Goal: Information Seeking & Learning: Learn about a topic

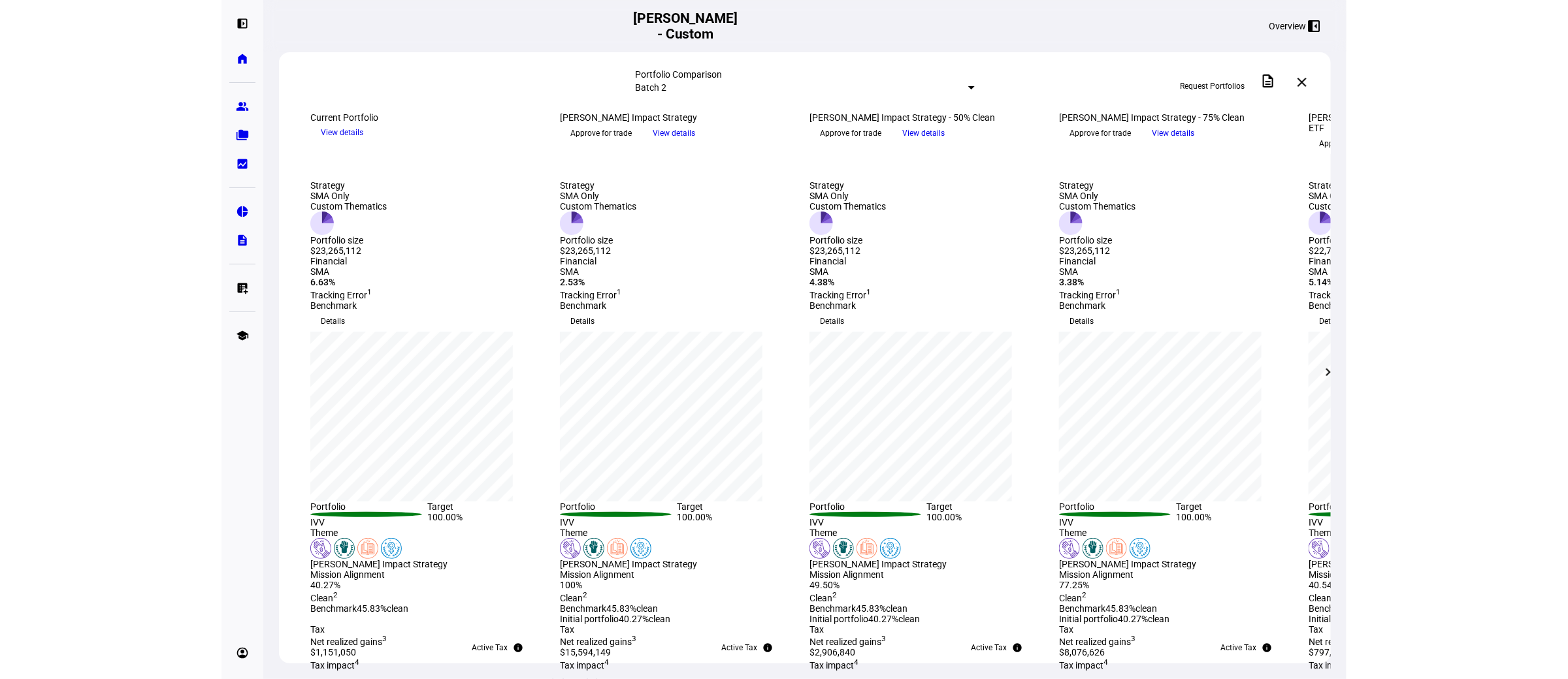
scroll to position [549, 0]
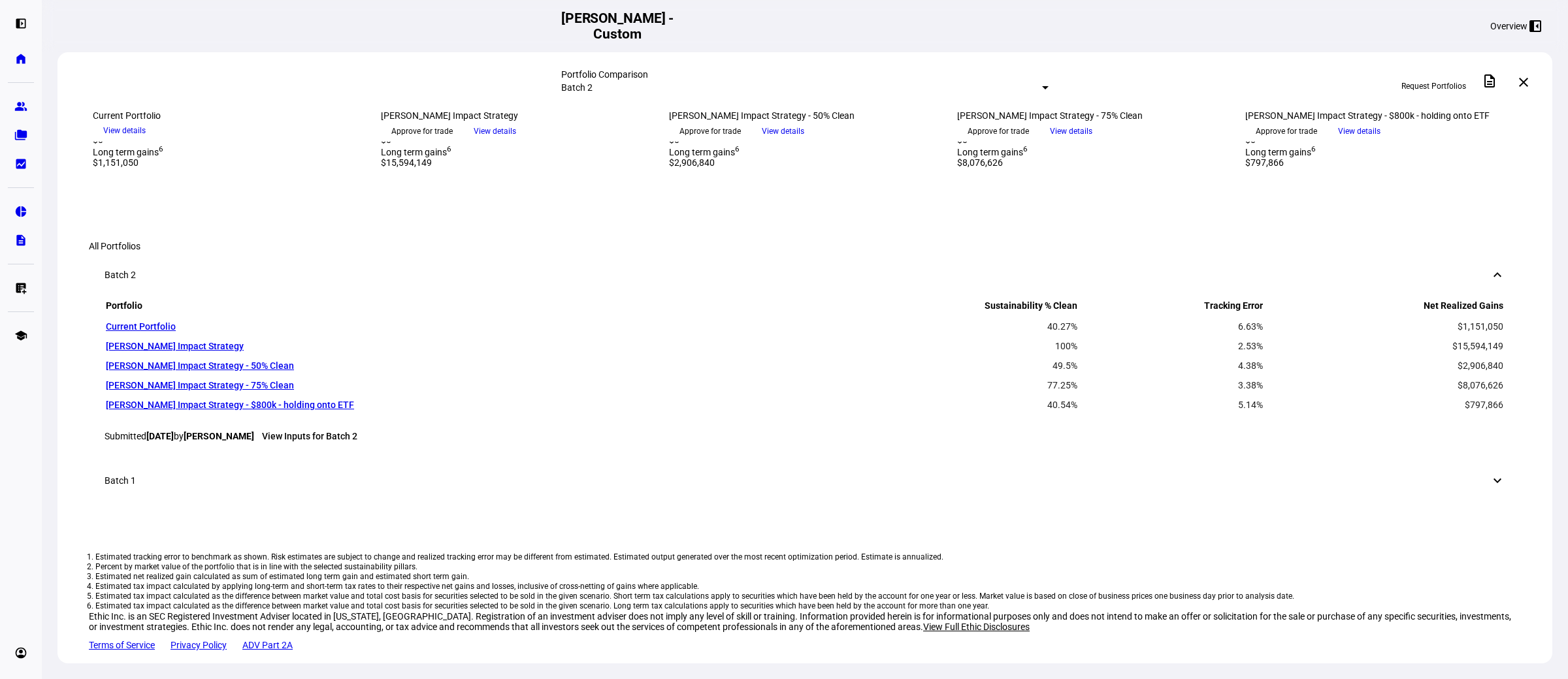
click at [679, 23] on h2 "[PERSON_NAME] - Custom" at bounding box center [617, 27] width 124 height 32
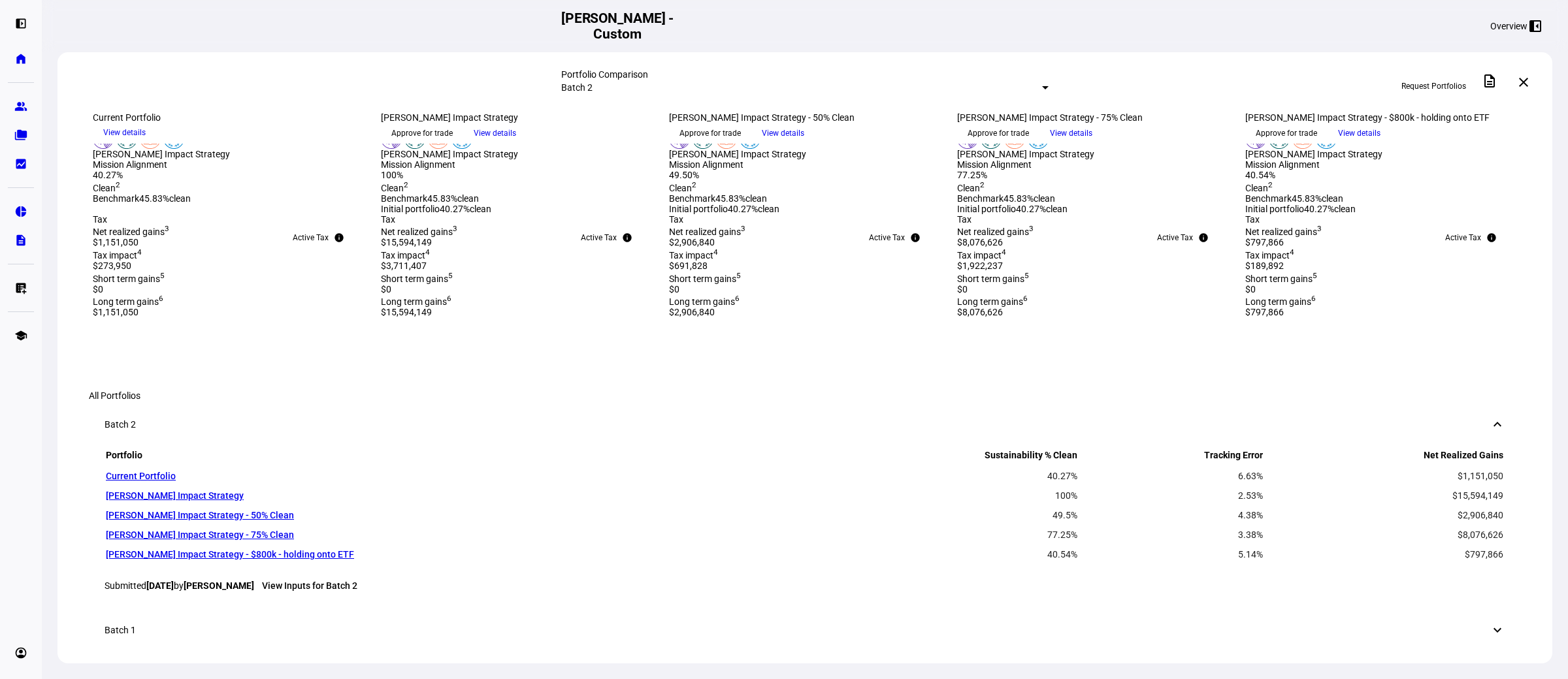
scroll to position [471, 0]
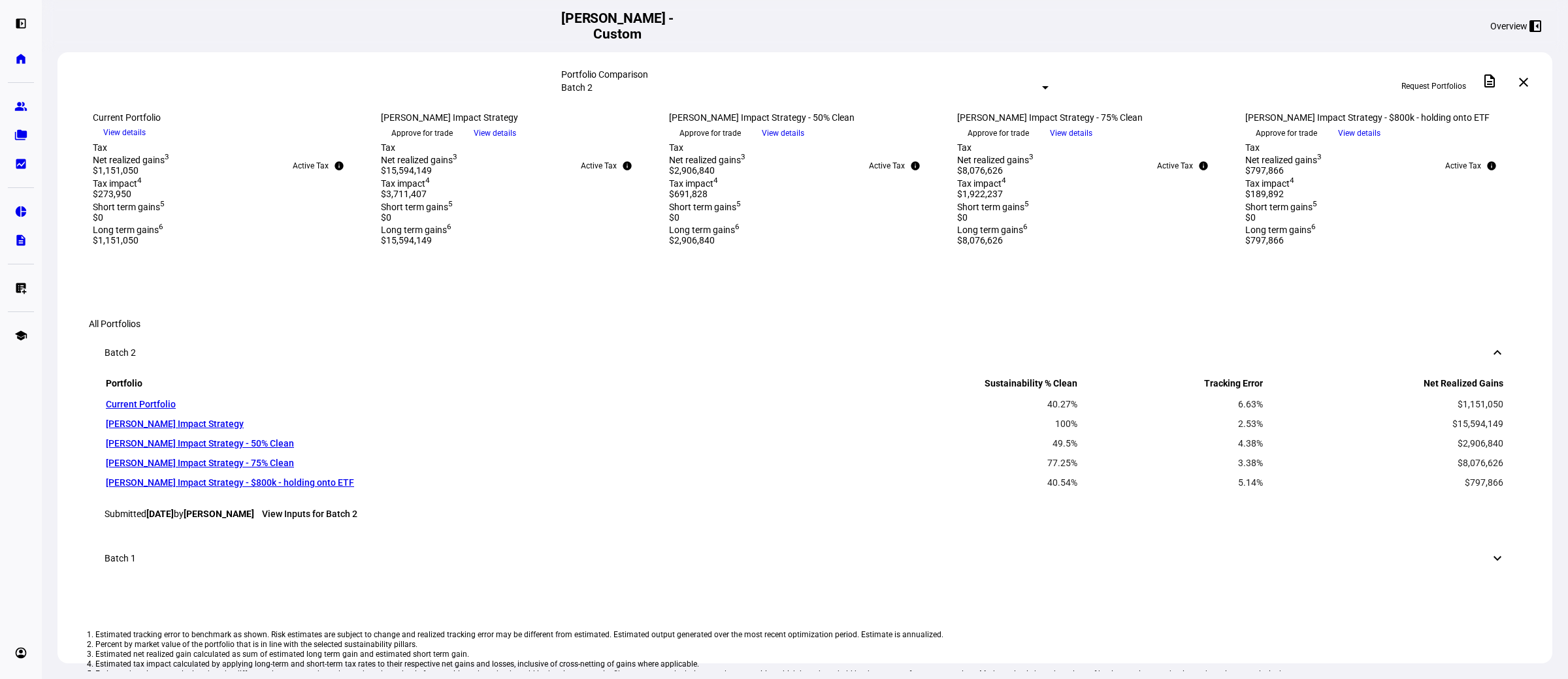
drag, startPoint x: 109, startPoint y: 463, endPoint x: 117, endPoint y: 464, distance: 8.1
click at [117, 109] on div "40.27%" at bounding box center [229, 103] width 273 height 11
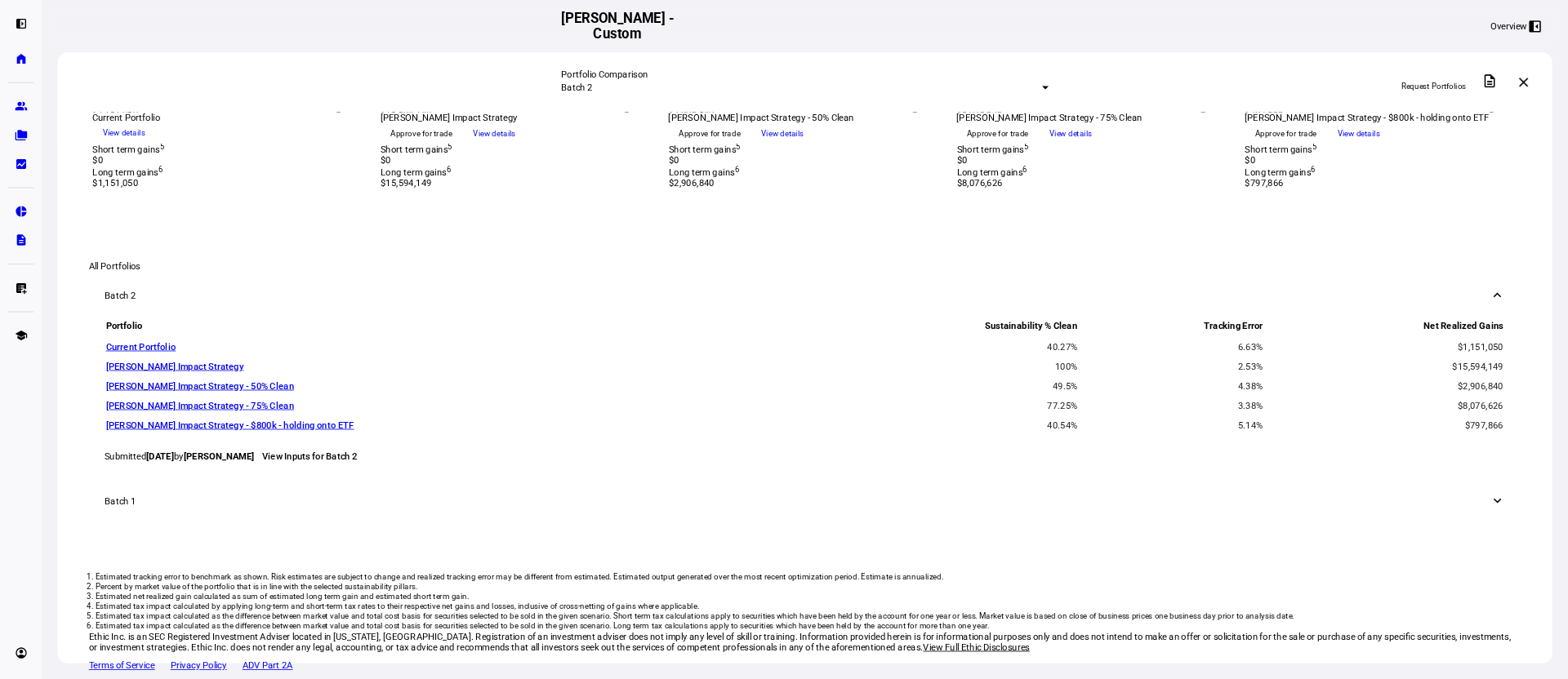
scroll to position [814, 0]
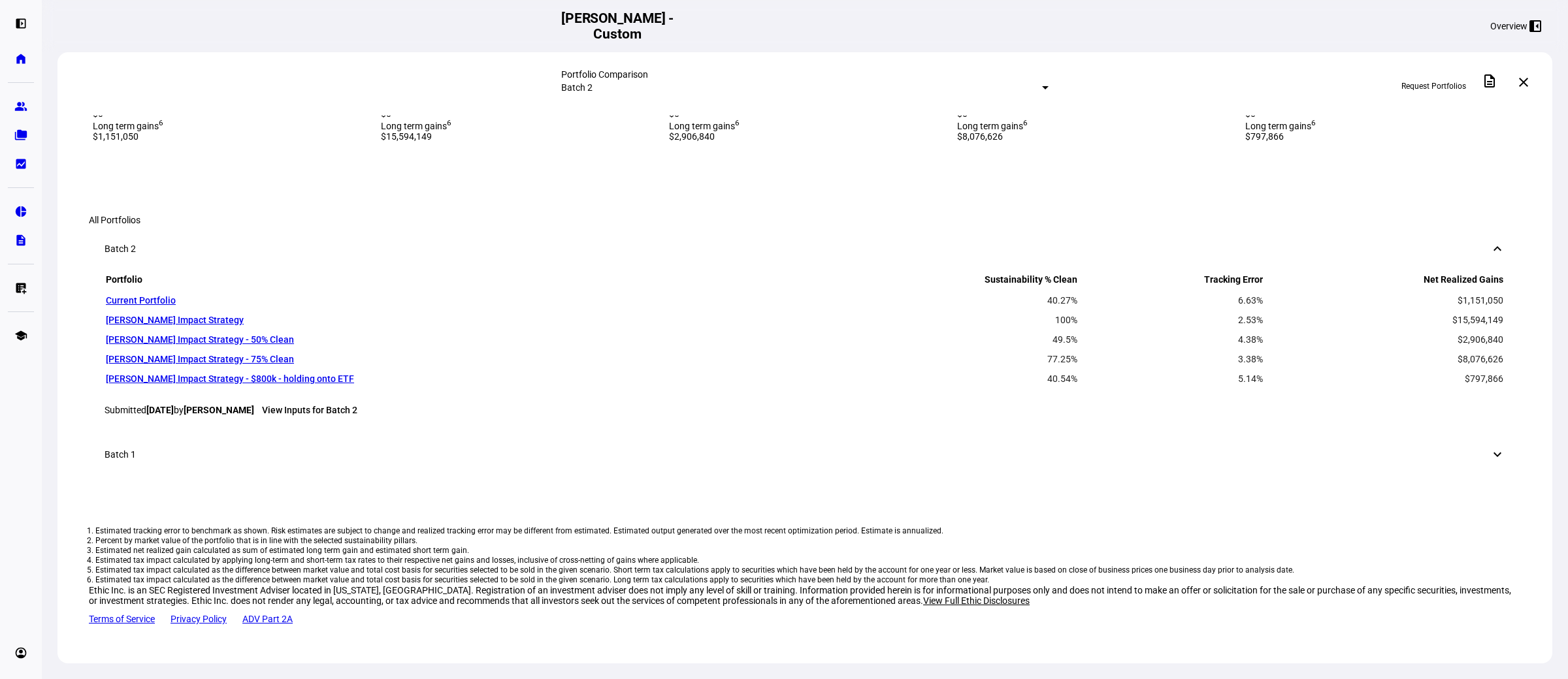
drag, startPoint x: 686, startPoint y: 286, endPoint x: 713, endPoint y: 302, distance: 31.4
click at [713, 39] on div "Mission Alignment 49.50% Clean 2 Benchmark 45.83% clean Initial portfolio 40.27…" at bounding box center [805, 11] width 273 height 55
click at [713, 18] on div "Clean 2" at bounding box center [805, 11] width 273 height 13
drag, startPoint x: 681, startPoint y: 446, endPoint x: 767, endPoint y: 449, distance: 86.1
click at [767, 72] on div "$2,906,840" at bounding box center [805, 66] width 273 height 11
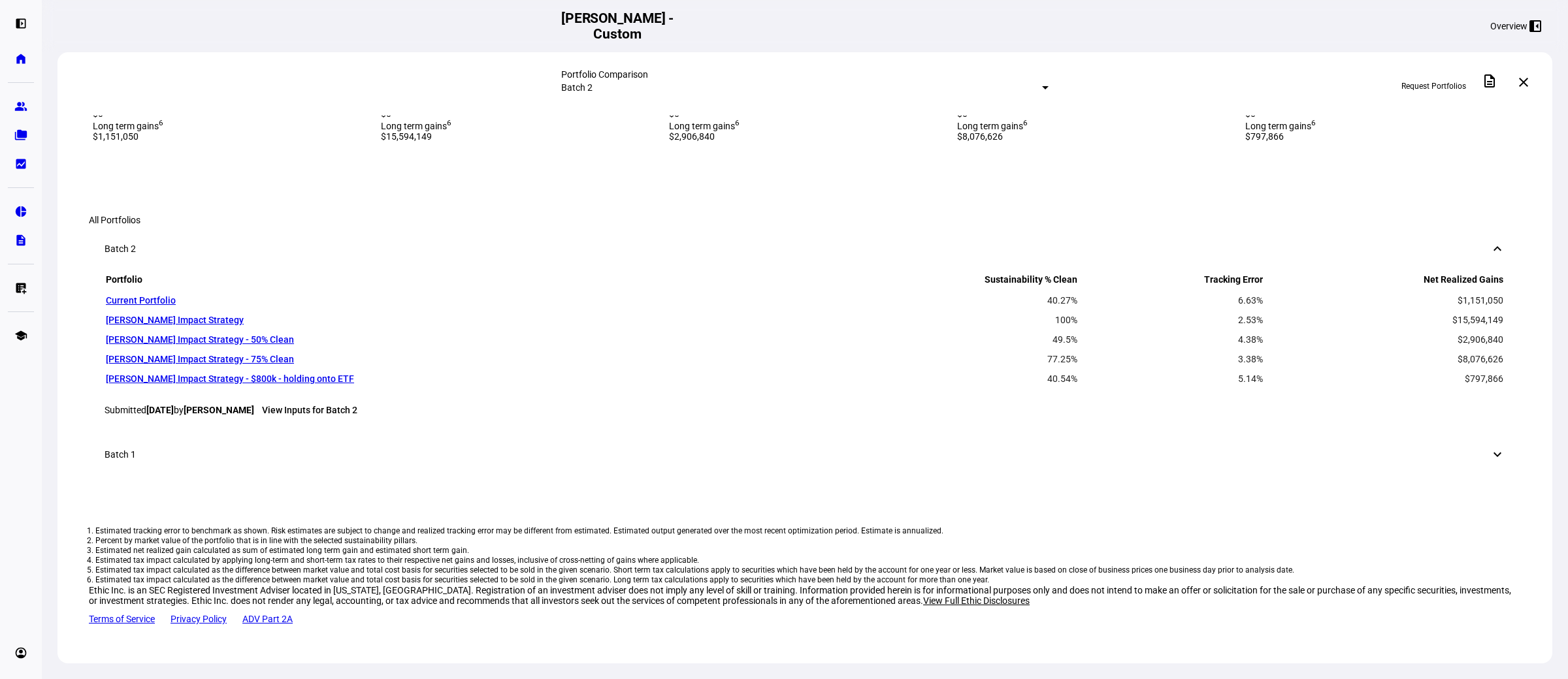
click at [884, 96] on div "$691,828" at bounding box center [805, 90] width 273 height 11
drag, startPoint x: 884, startPoint y: 470, endPoint x: 900, endPoint y: 470, distance: 16.0
click at [900, 96] on div "$691,828" at bounding box center [805, 90] width 273 height 11
click at [697, 85] on span "Tax impact 4" at bounding box center [694, 79] width 49 height 11
drag, startPoint x: 681, startPoint y: 271, endPoint x: 716, endPoint y: 304, distance: 48.1
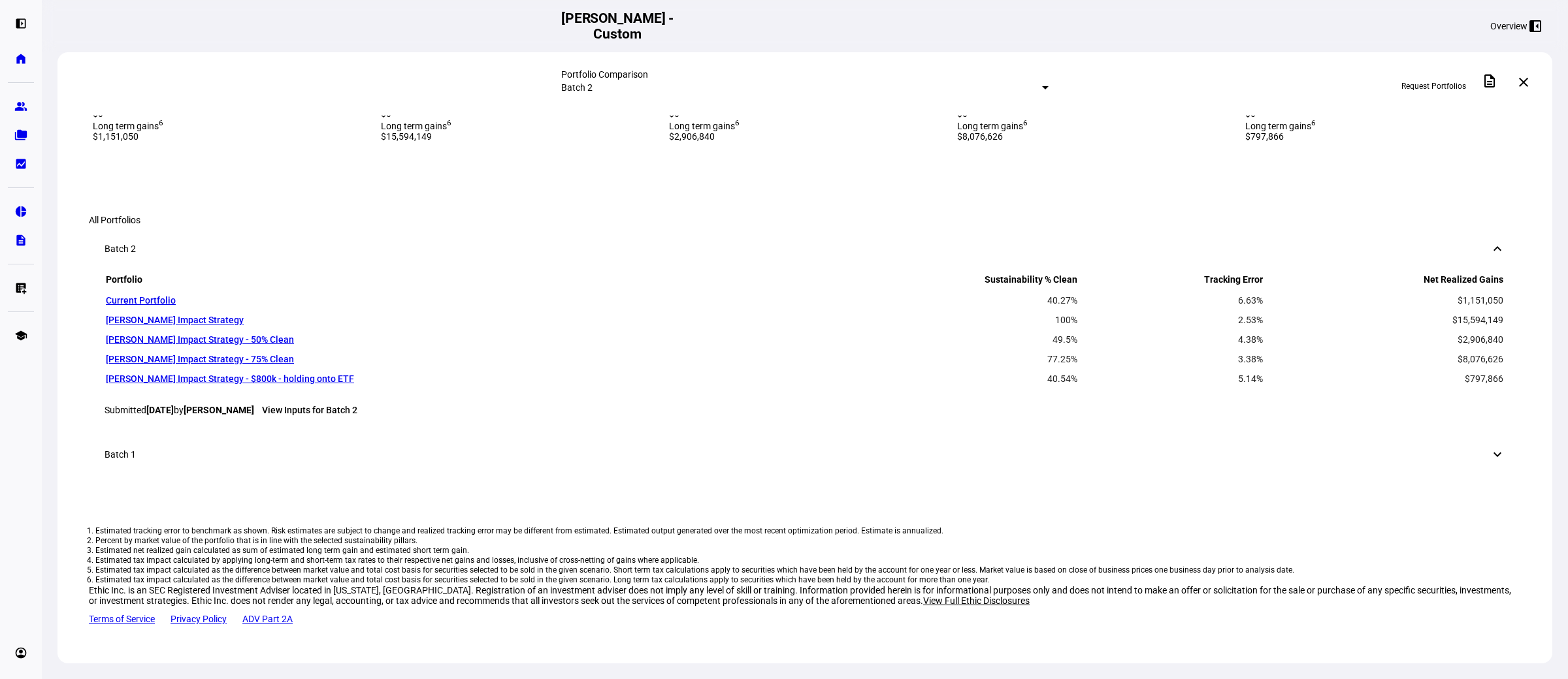
click at [716, 39] on div "Mission Alignment 49.50% Clean 2 Benchmark 45.83% clean Initial portfolio 40.27…" at bounding box center [805, 11] width 273 height 55
click at [716, 18] on div "Clean 2" at bounding box center [805, 11] width 273 height 13
drag, startPoint x: 956, startPoint y: 289, endPoint x: 1028, endPoint y: 281, distance: 72.4
click at [1028, 39] on div "Mission Alignment 77.25% Clean 2 Benchmark 45.83% clean Initial portfolio 40.27…" at bounding box center [1093, 11] width 273 height 55
click at [990, 72] on div "$8,076,626" at bounding box center [1093, 66] width 273 height 11
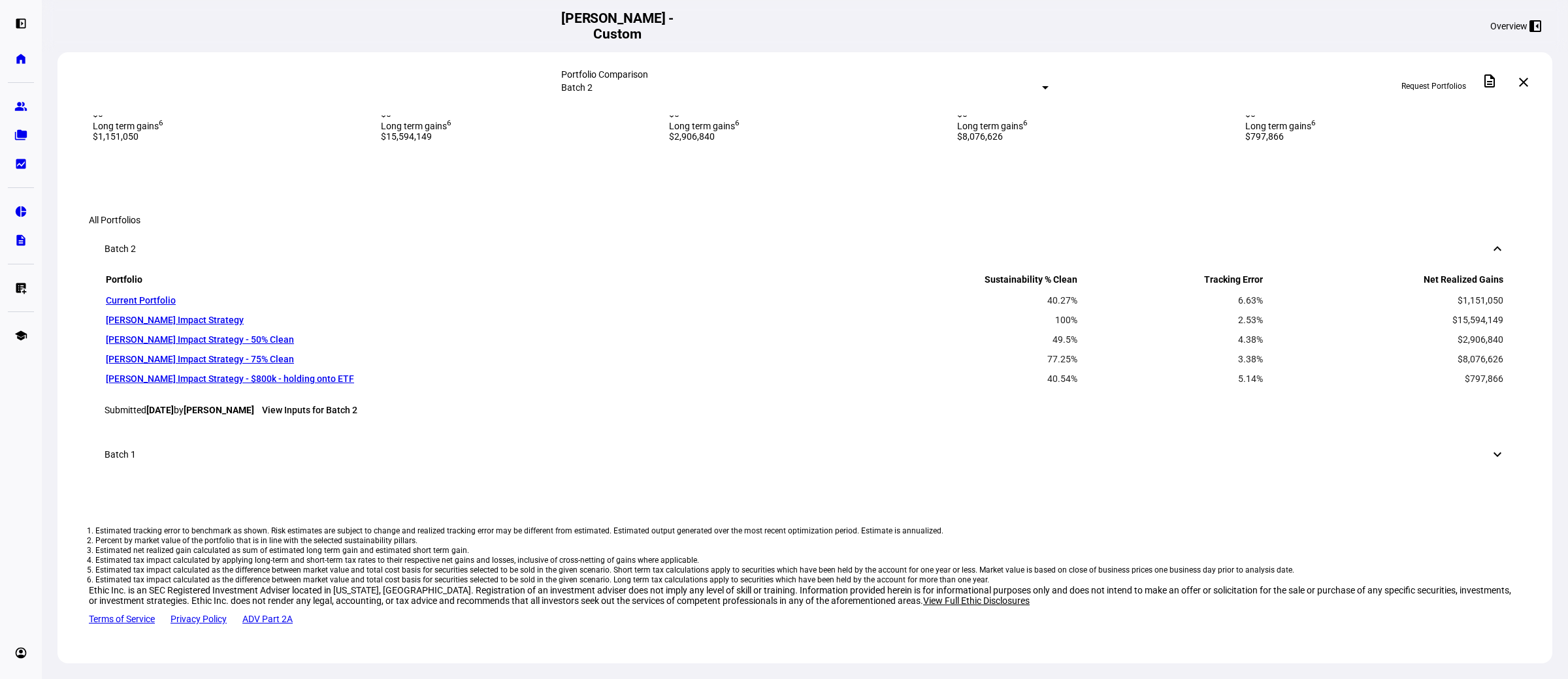
drag, startPoint x: 971, startPoint y: 441, endPoint x: 1047, endPoint y: 441, distance: 76.0
click at [1047, 72] on div "$8,076,626" at bounding box center [1093, 66] width 273 height 11
drag, startPoint x: 1163, startPoint y: 468, endPoint x: 1207, endPoint y: 468, distance: 44.0
click at [1124, 96] on div "Tax impact 4 $1,922,237" at bounding box center [1093, 83] width 273 height 24
click at [1082, 142] on div "Tax info Active Tax Net realized gains 3 $8,076,626 Tax impact 4 $1,922,237 Sho…" at bounding box center [1093, 91] width 273 height 104
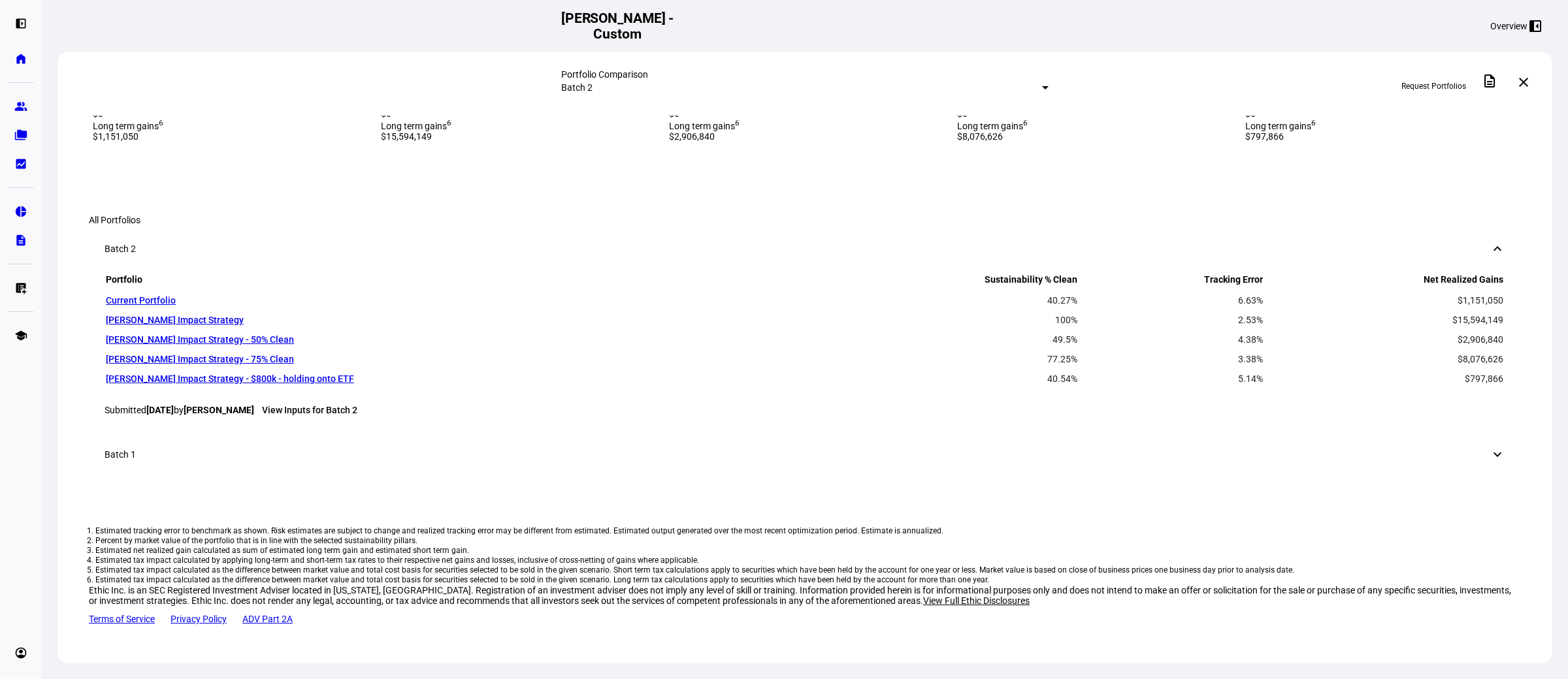
drag, startPoint x: 680, startPoint y: 427, endPoint x: 927, endPoint y: 473, distance: 251.2
click at [927, 142] on div "Tax info Active Tax Net realized gains 3 $2,906,840 Tax impact 4 $691,828 Short…" at bounding box center [805, 91] width 273 height 104
click at [883, 116] on div "[DATE] more_vert [PERSON_NAME] Impact Strategy - 50% Clean keyboard_arrow_down …" at bounding box center [805, 100] width 273 height 32
drag, startPoint x: 915, startPoint y: 133, endPoint x: 856, endPoint y: 135, distance: 59.0
click at [856, 95] on div "[PERSON_NAME] Impact Strategy - 50% Clean keyboard_arrow_down" at bounding box center [805, 89] width 273 height 11
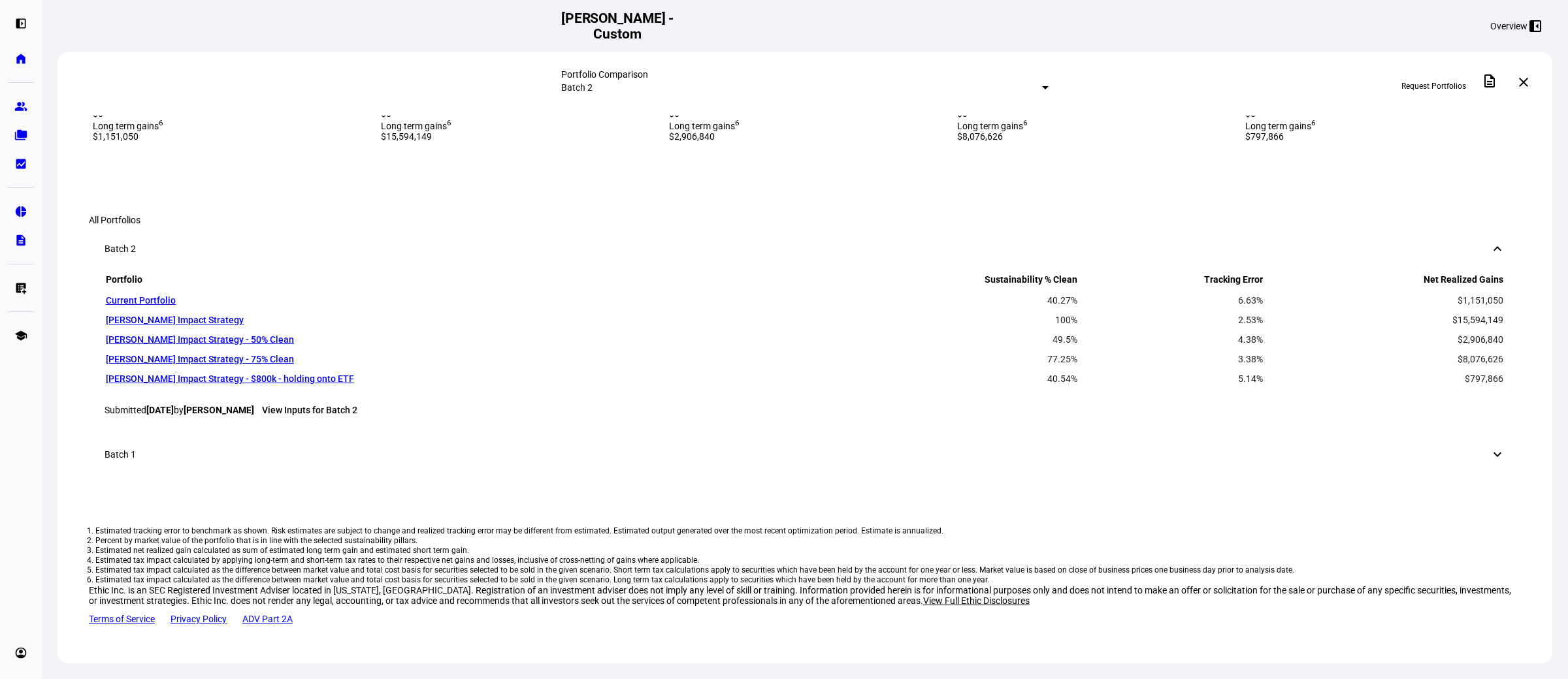
click at [695, 142] on div "Tax impact 4 $691,828 Short term gains 5 $0 Long term gains 6 $2,906,840" at bounding box center [805, 106] width 273 height 70
drag, startPoint x: 183, startPoint y: 292, endPoint x: 101, endPoint y: 280, distance: 82.9
click at [101, 39] on div "Mission Alignment 40.27% Clean 2 Benchmark 45.83% clean" at bounding box center [229, 11] width 273 height 55
click at [170, 39] on div "Mission Alignment 40.27% Clean 2 Benchmark 45.83% clean" at bounding box center [229, 11] width 273 height 55
click at [804, 115] on span "View details" at bounding box center [782, 105] width 42 height 19
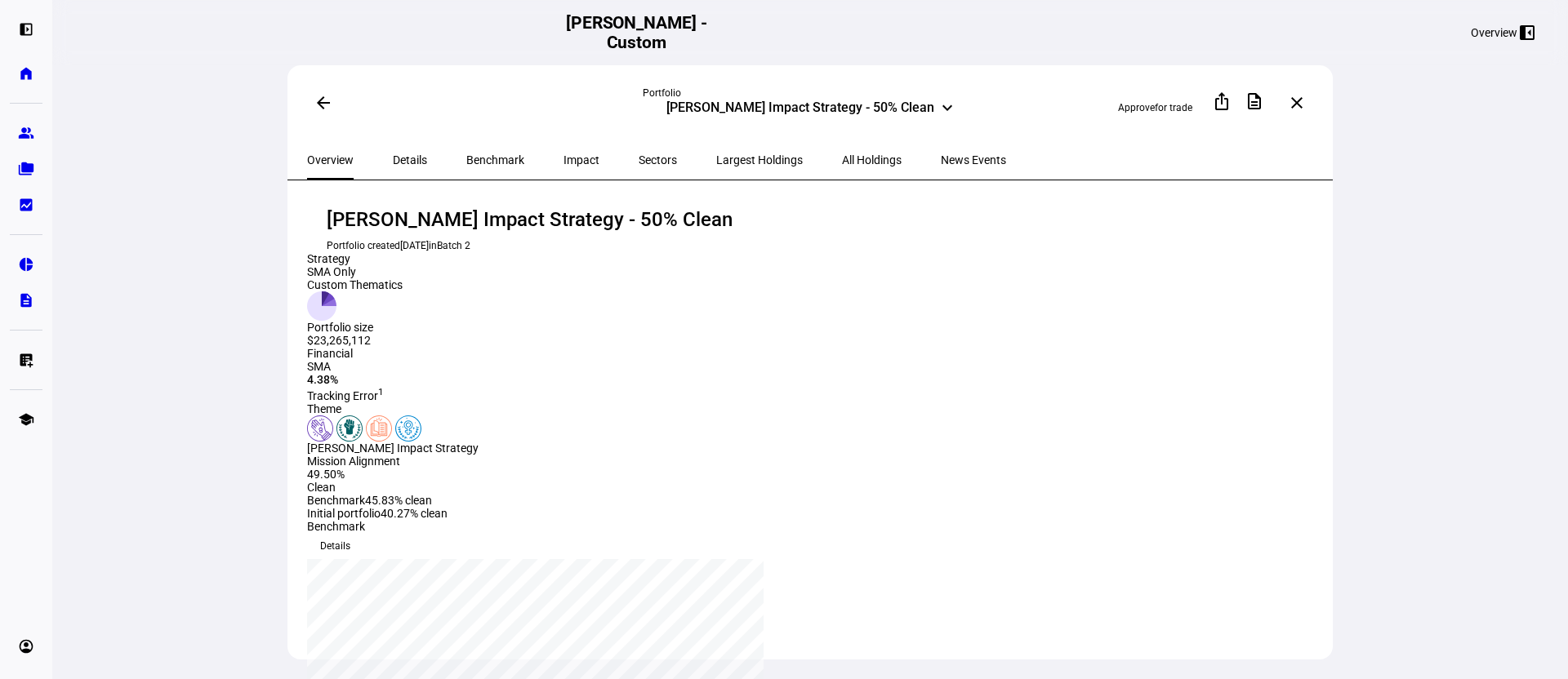
click at [563, 149] on span "Impact" at bounding box center [581, 160] width 36 height 40
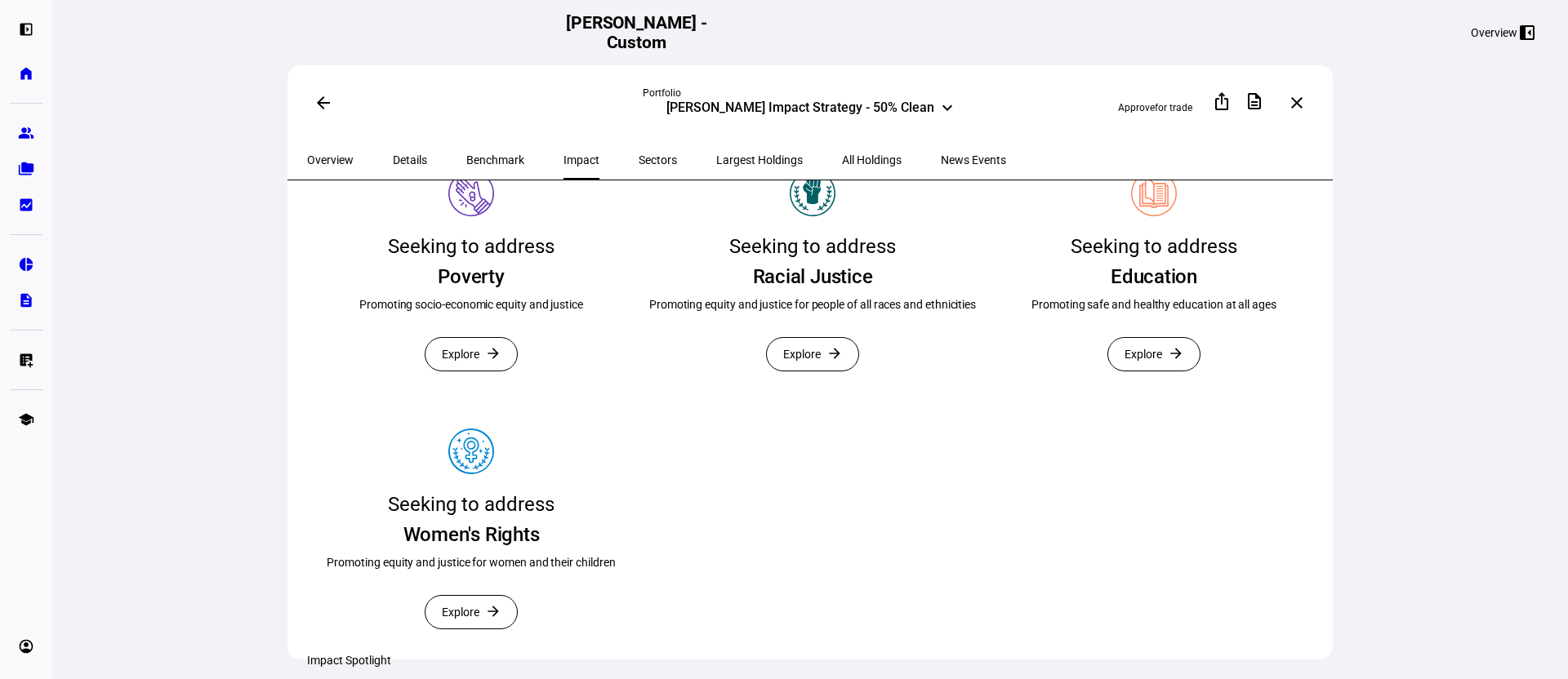
scroll to position [391, 0]
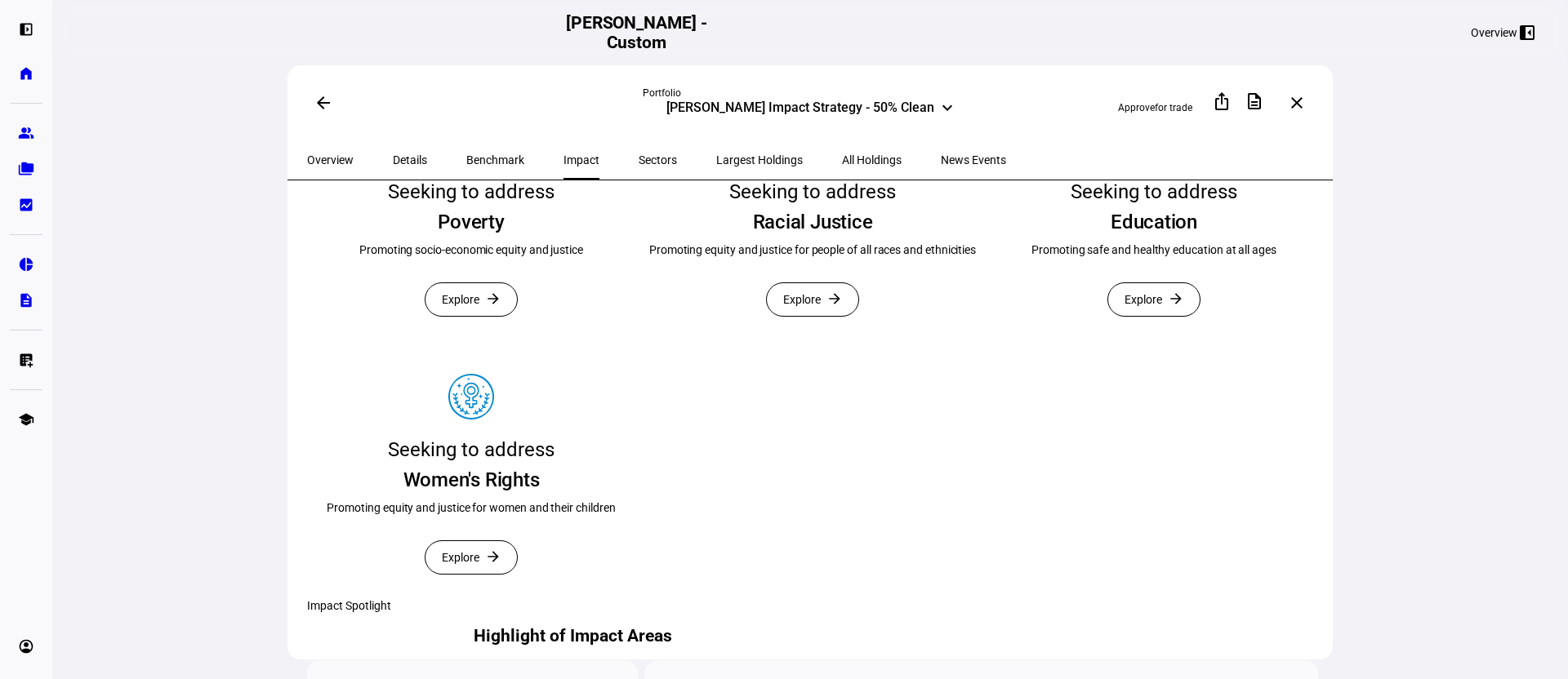
click at [837, 307] on mat-icon "arrow_forward" at bounding box center [835, 299] width 16 height 16
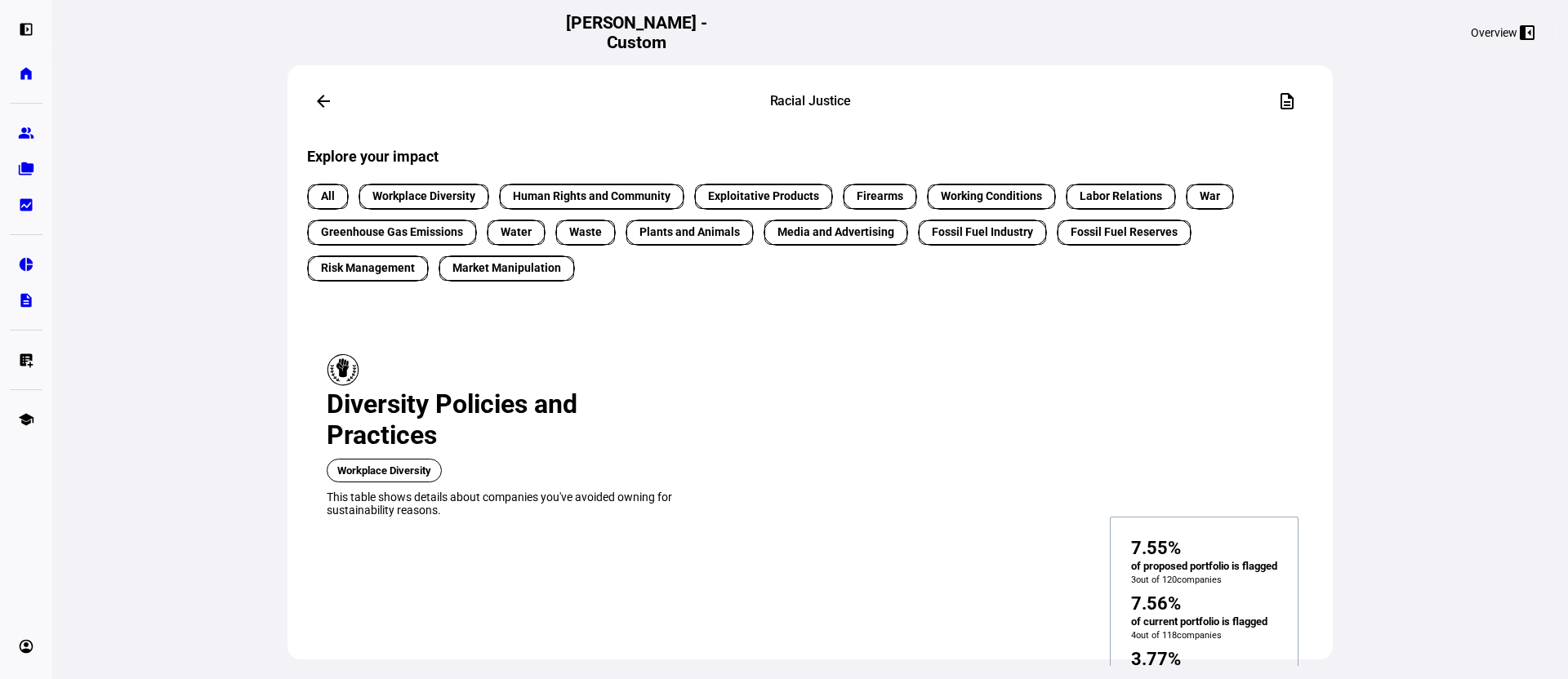
scroll to position [436, 0]
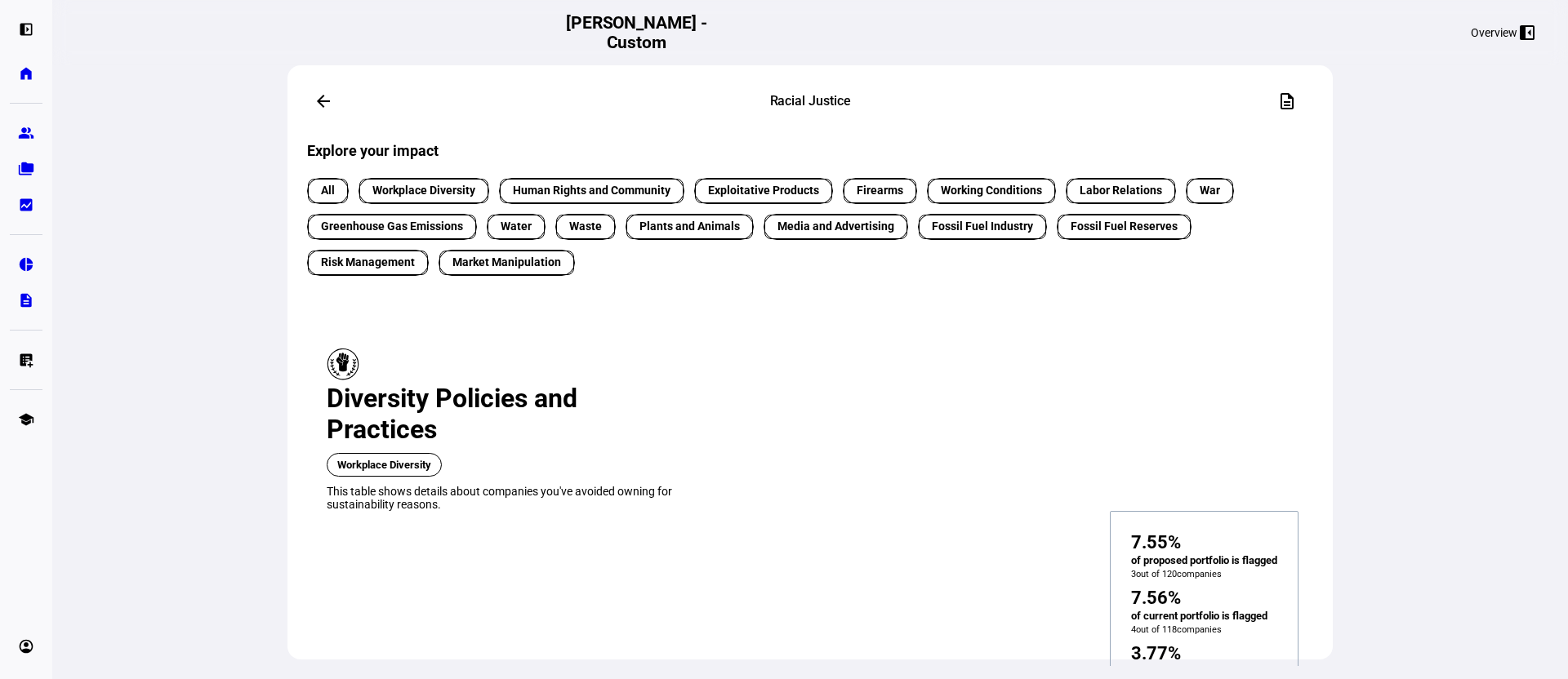
click at [435, 199] on span "Workplace Diversity" at bounding box center [424, 190] width 103 height 17
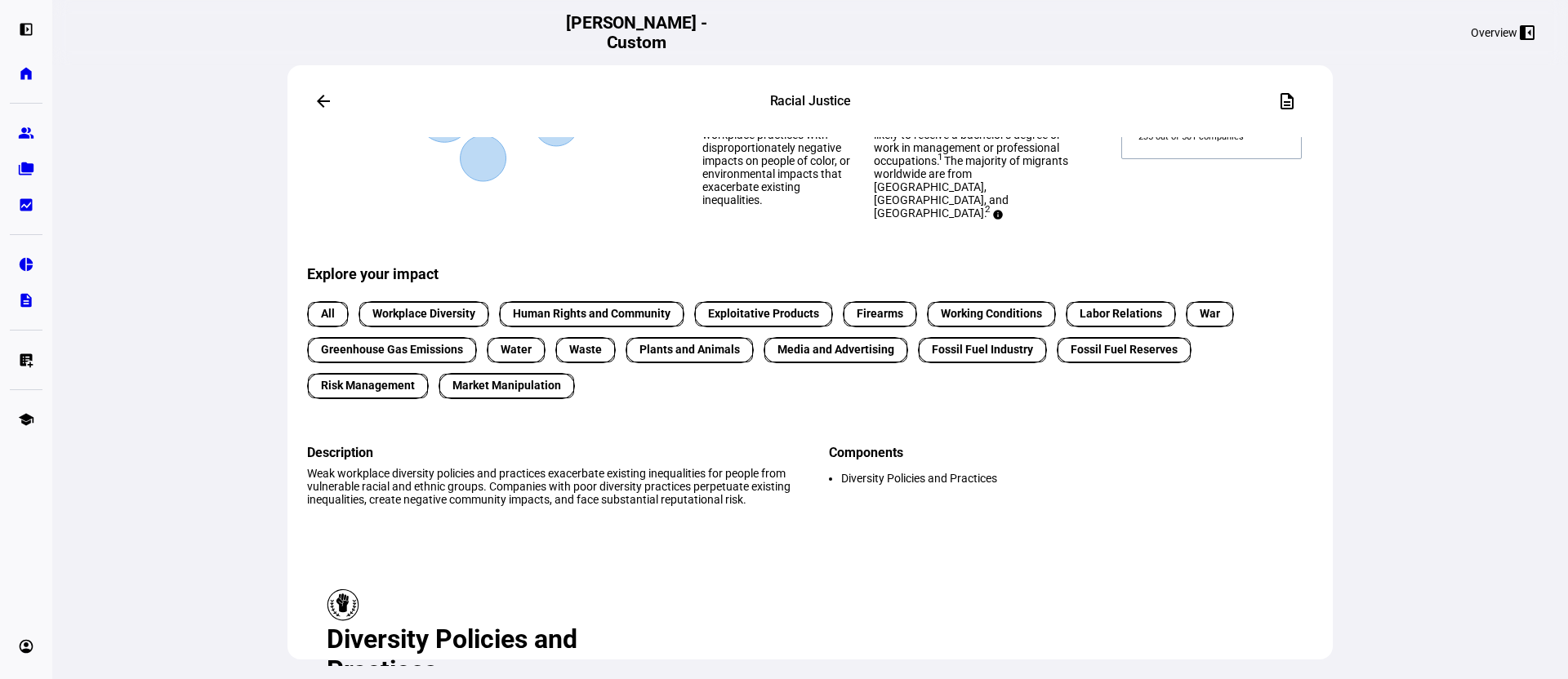
scroll to position [297, 0]
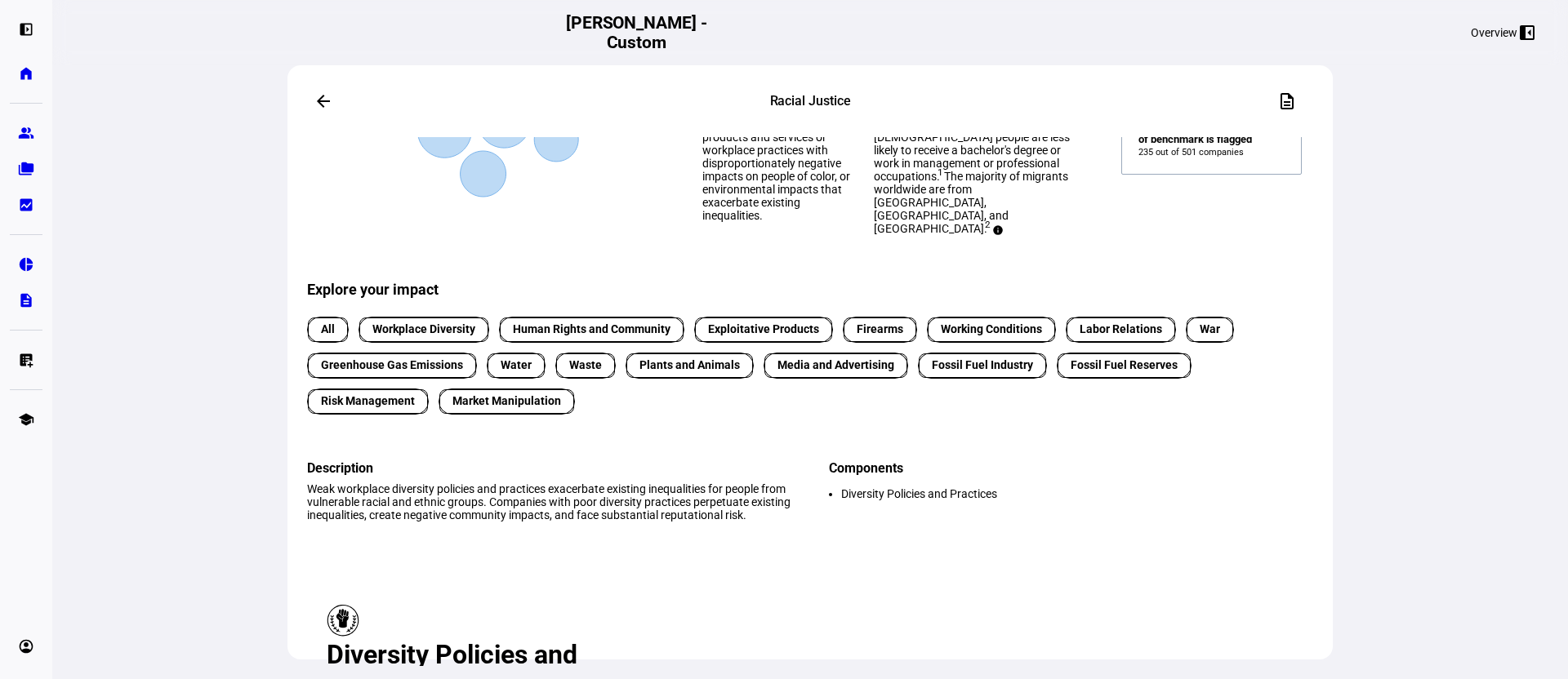
click at [326, 338] on span "All" at bounding box center [327, 329] width 13 height 17
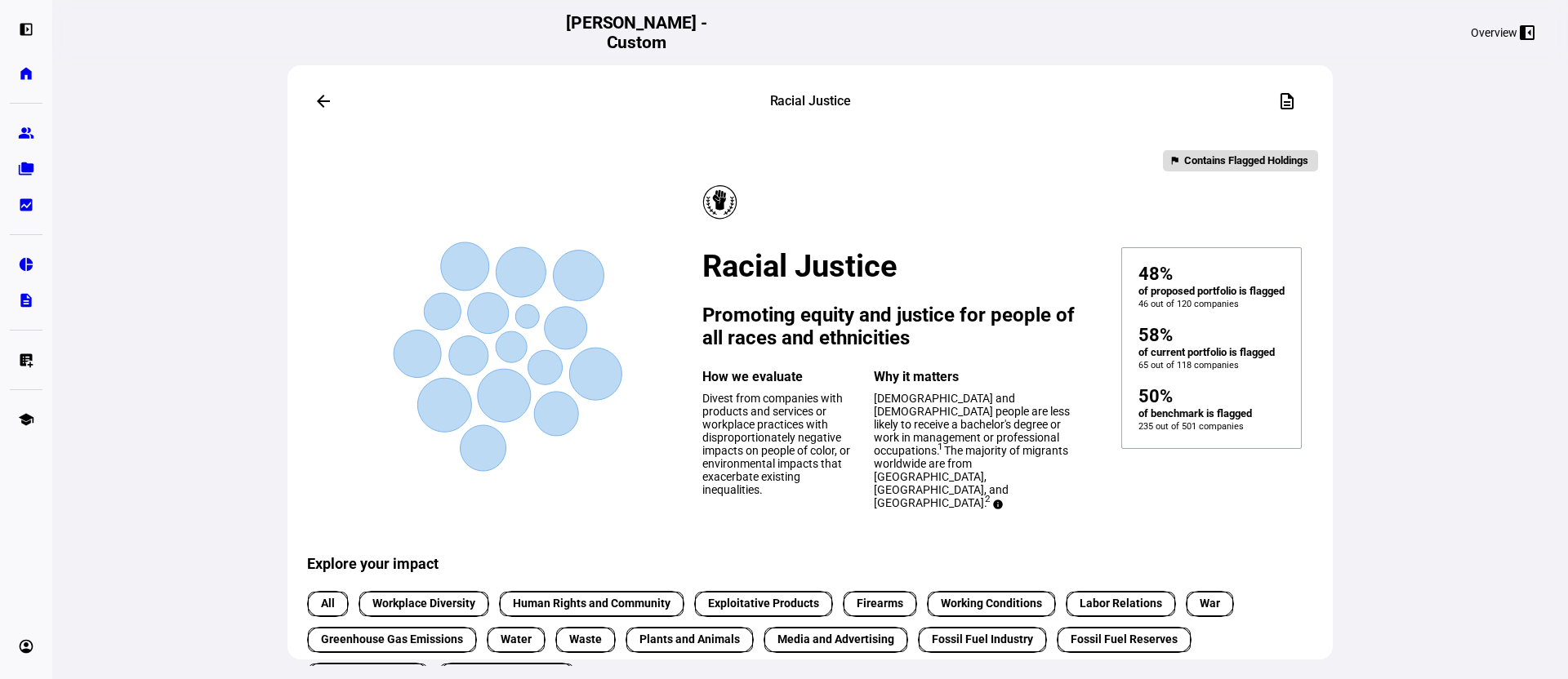
scroll to position [20, 0]
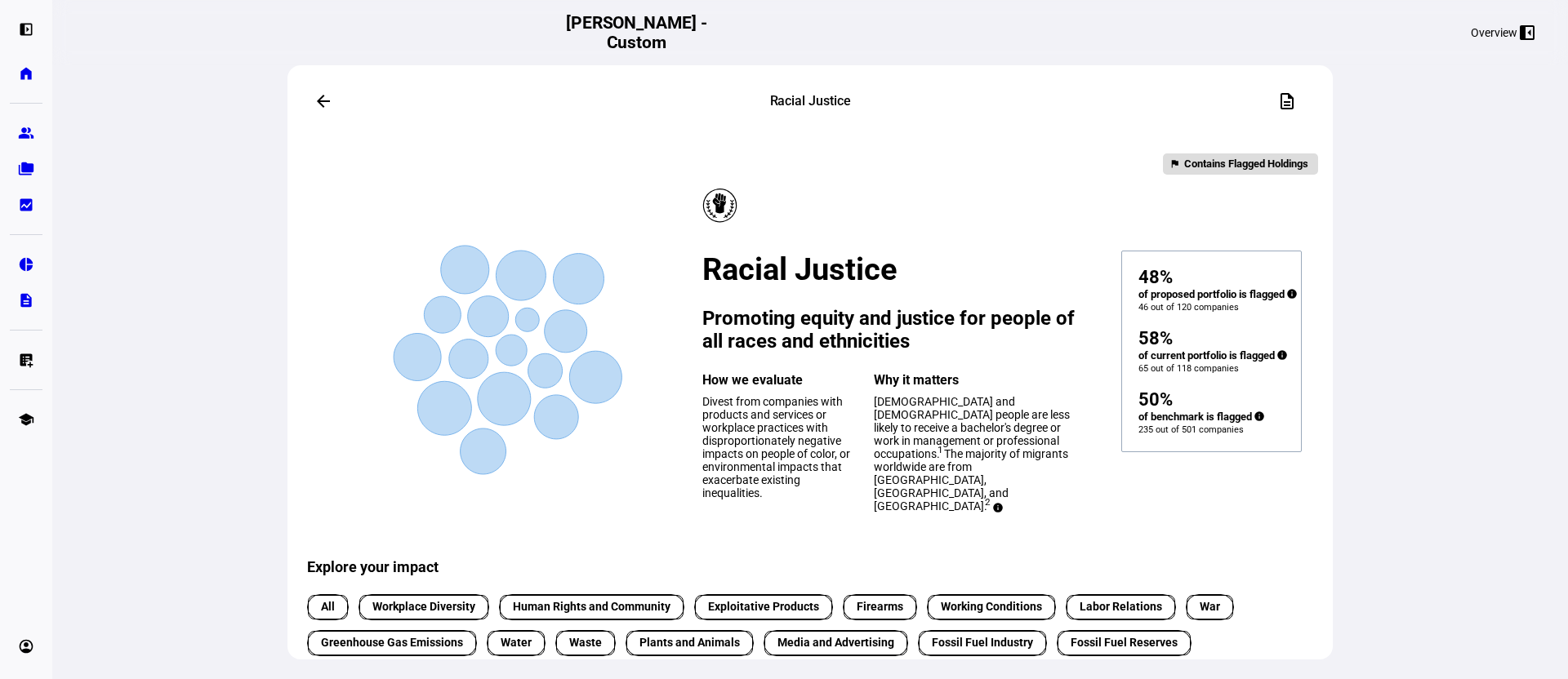
drag, startPoint x: 1124, startPoint y: 294, endPoint x: 1167, endPoint y: 294, distance: 43.0
click at [1167, 294] on div "48% of proposed portfolio is flagged info 46 out of 120 companies 58% of curren…" at bounding box center [1211, 352] width 181 height 201
click at [1181, 341] on div "58% of current portfolio is flagged info 65 out of 118 companies" at bounding box center [1211, 344] width 146 height 61
drag, startPoint x: 1126, startPoint y: 358, endPoint x: 1267, endPoint y: 371, distance: 141.6
click at [1267, 371] on div "58% of current portfolio is flagged info 65 out of 118 companies" at bounding box center [1211, 344] width 146 height 61
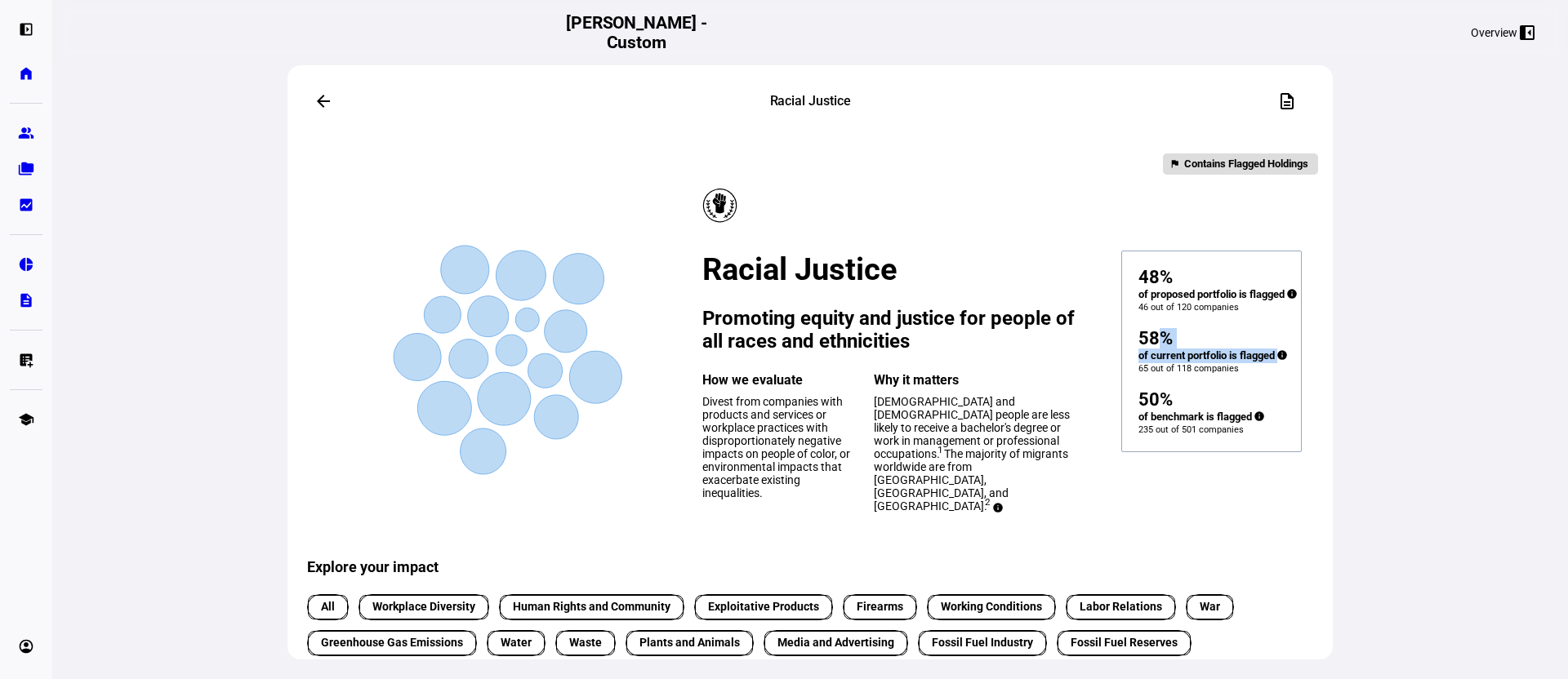
click at [1169, 349] on div "58%" at bounding box center [1211, 339] width 146 height 20
drag, startPoint x: 1122, startPoint y: 288, endPoint x: 1178, endPoint y: 292, distance: 56.1
click at [1178, 288] on div "48%" at bounding box center [1211, 278] width 146 height 20
click at [1405, 387] on div "arrow_back Racial Justice description flag Contains Flagged Holdings Created wi…" at bounding box center [810, 339] width 1516 height 679
click at [323, 104] on mat-icon "arrow_back" at bounding box center [324, 102] width 20 height 20
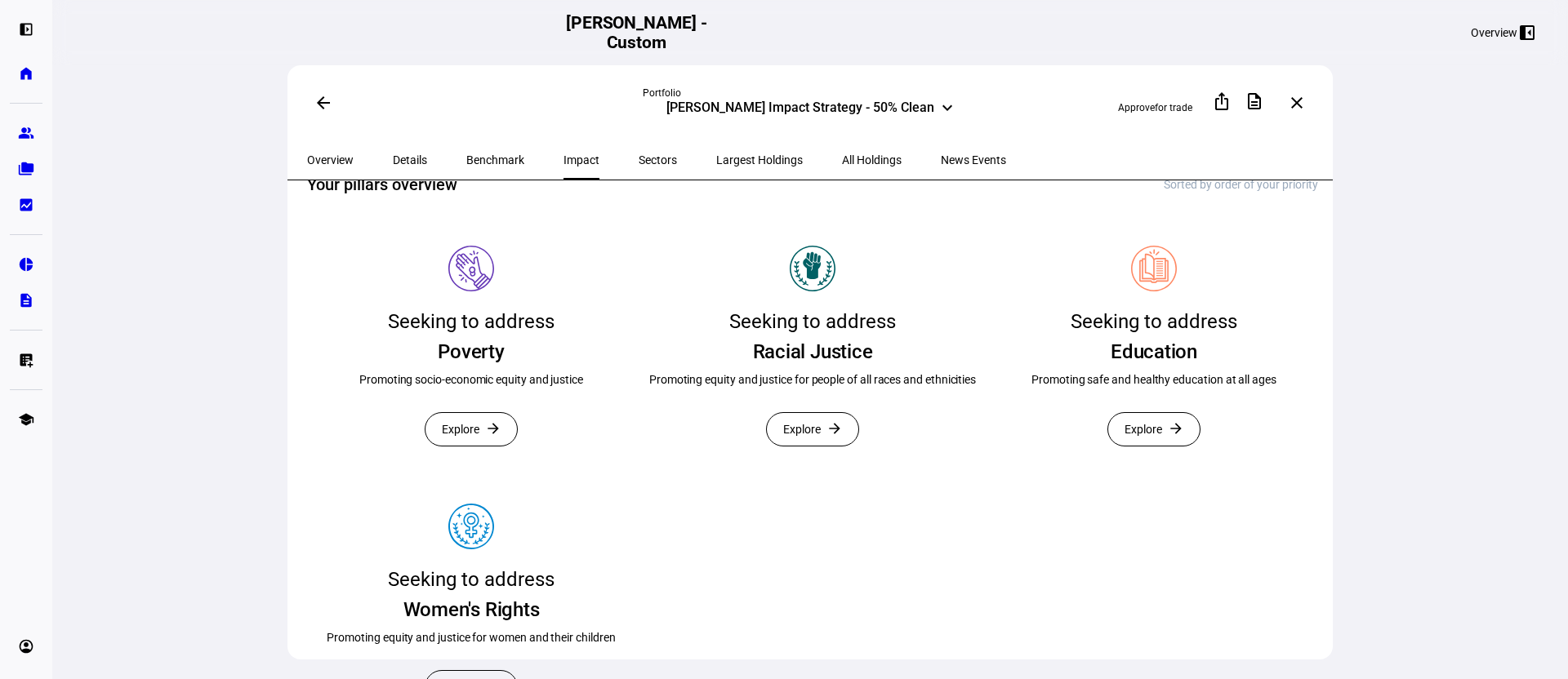
scroll to position [403, 0]
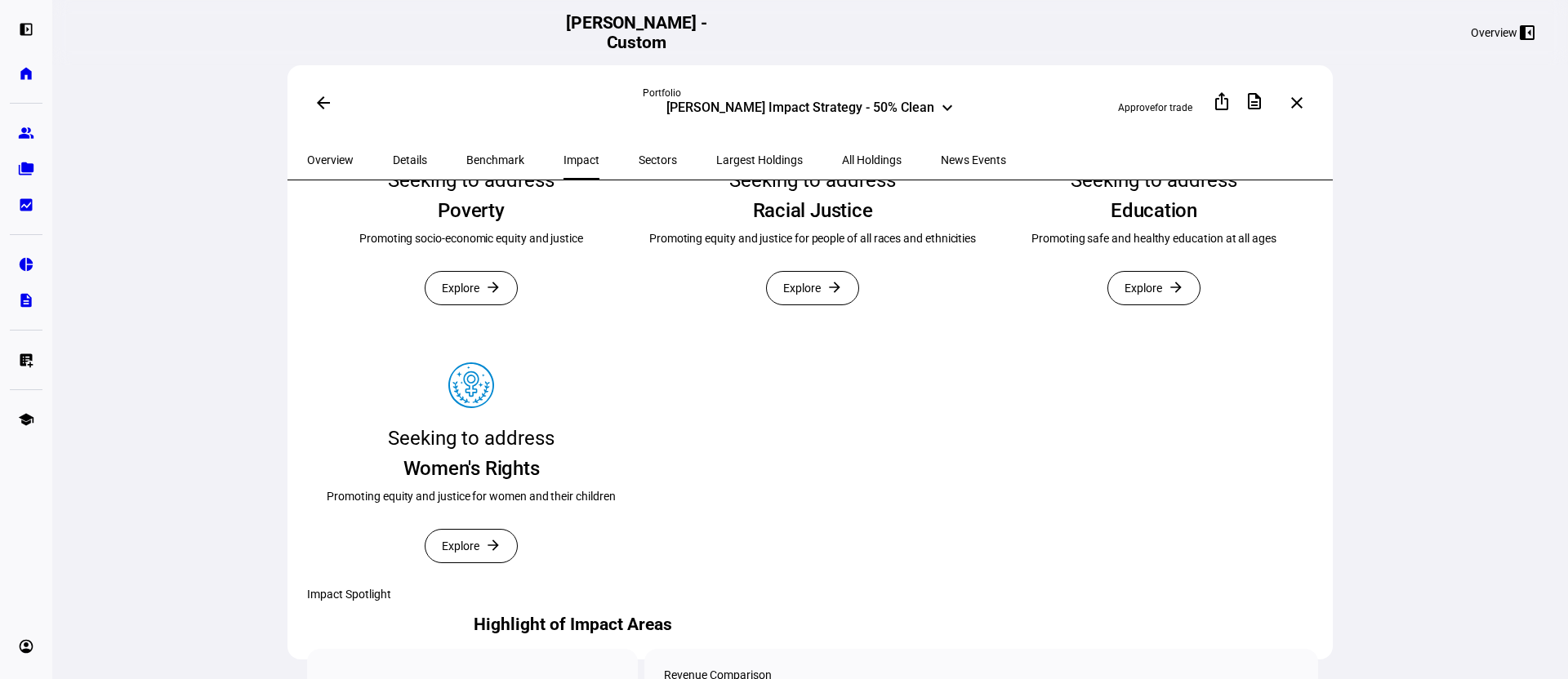
click at [313, 156] on span "Overview" at bounding box center [330, 160] width 47 height 12
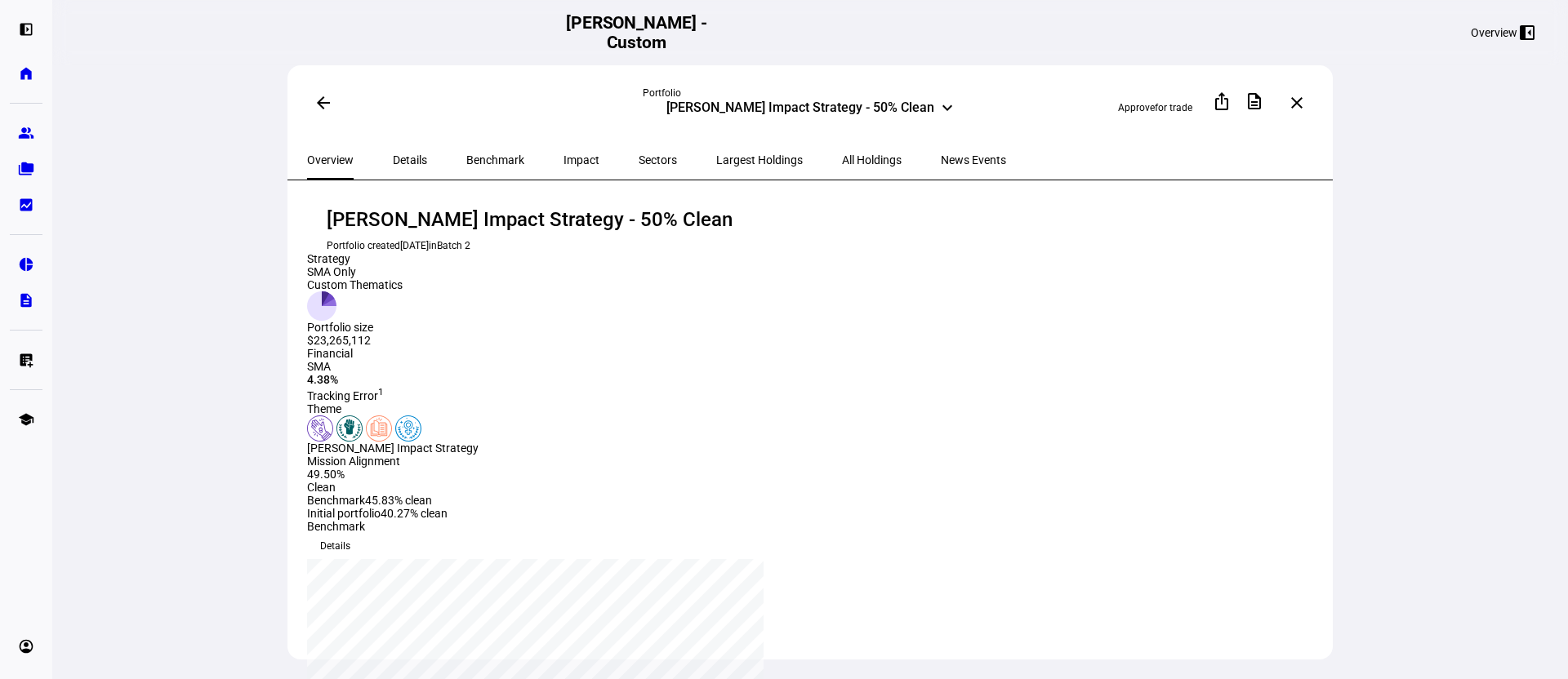
click at [563, 147] on span "Impact" at bounding box center [581, 160] width 36 height 40
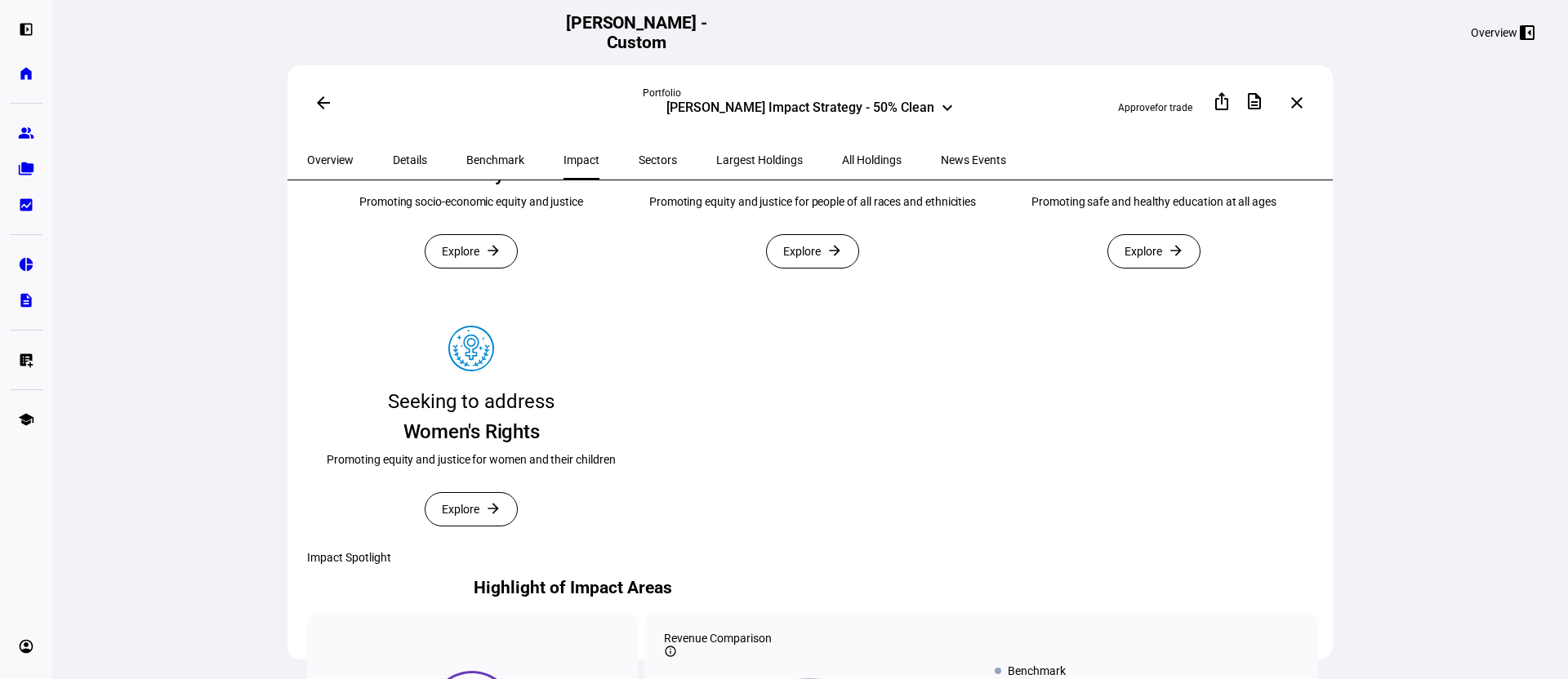
scroll to position [405, 0]
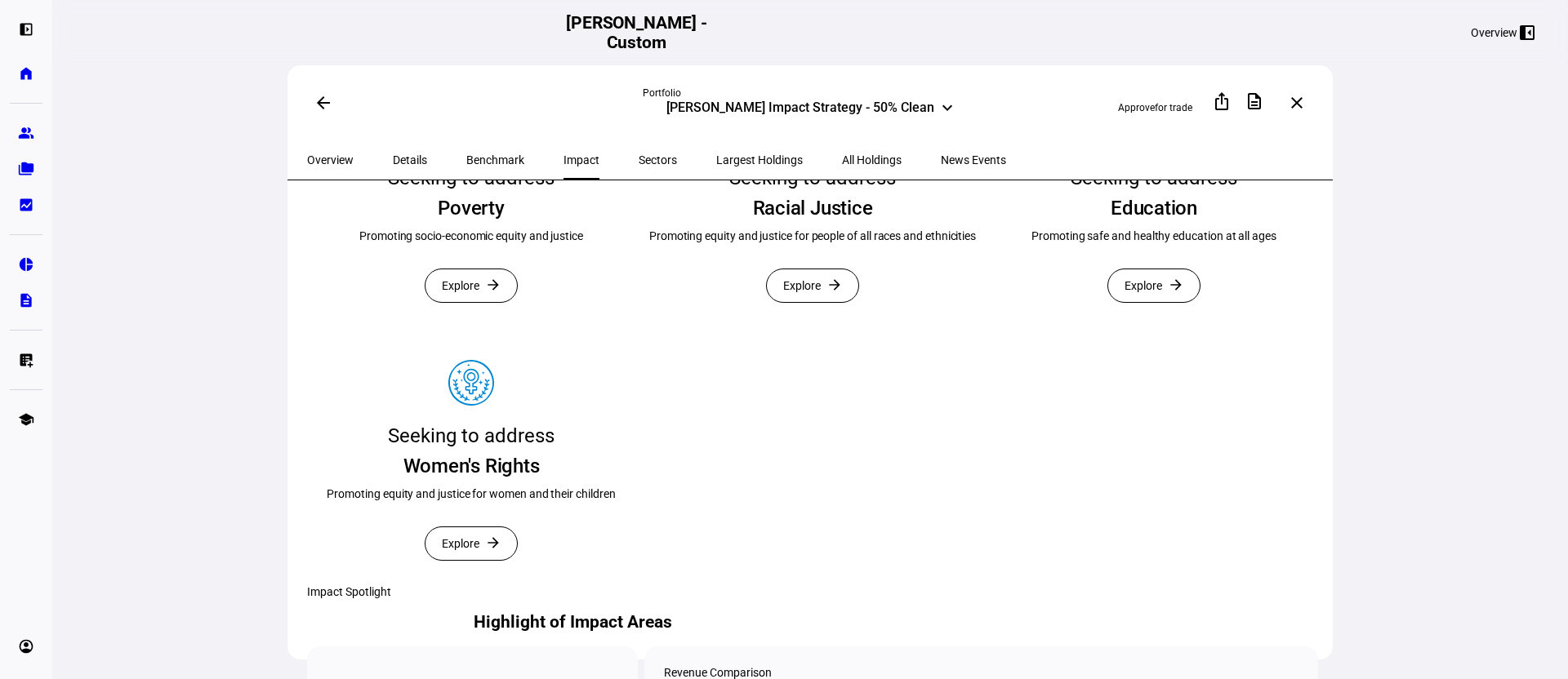
click at [326, 112] on span at bounding box center [324, 103] width 40 height 40
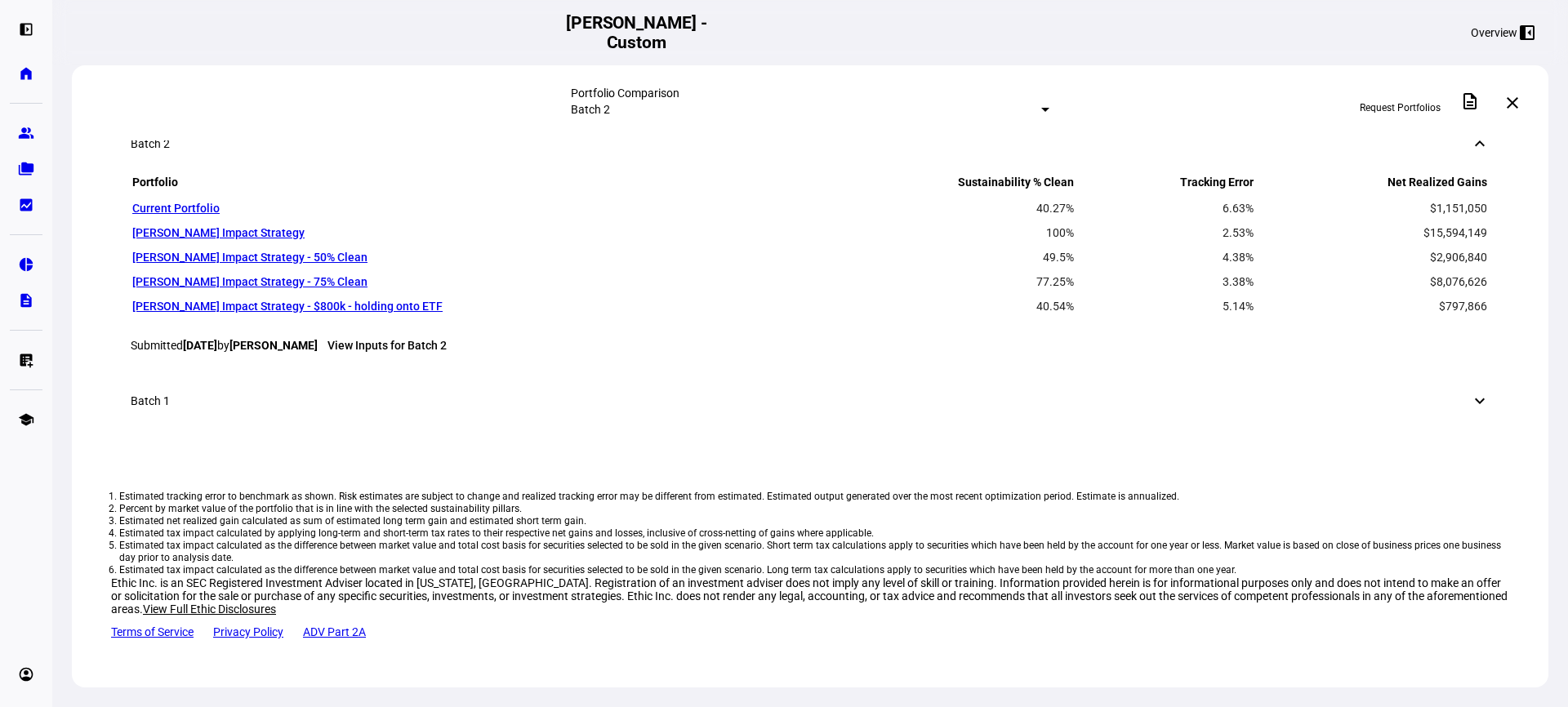
scroll to position [921, 0]
click at [1238, 45] on div "Overview left_panel_close" at bounding box center [1302, 32] width 492 height 26
